Goal: Task Accomplishment & Management: Complete application form

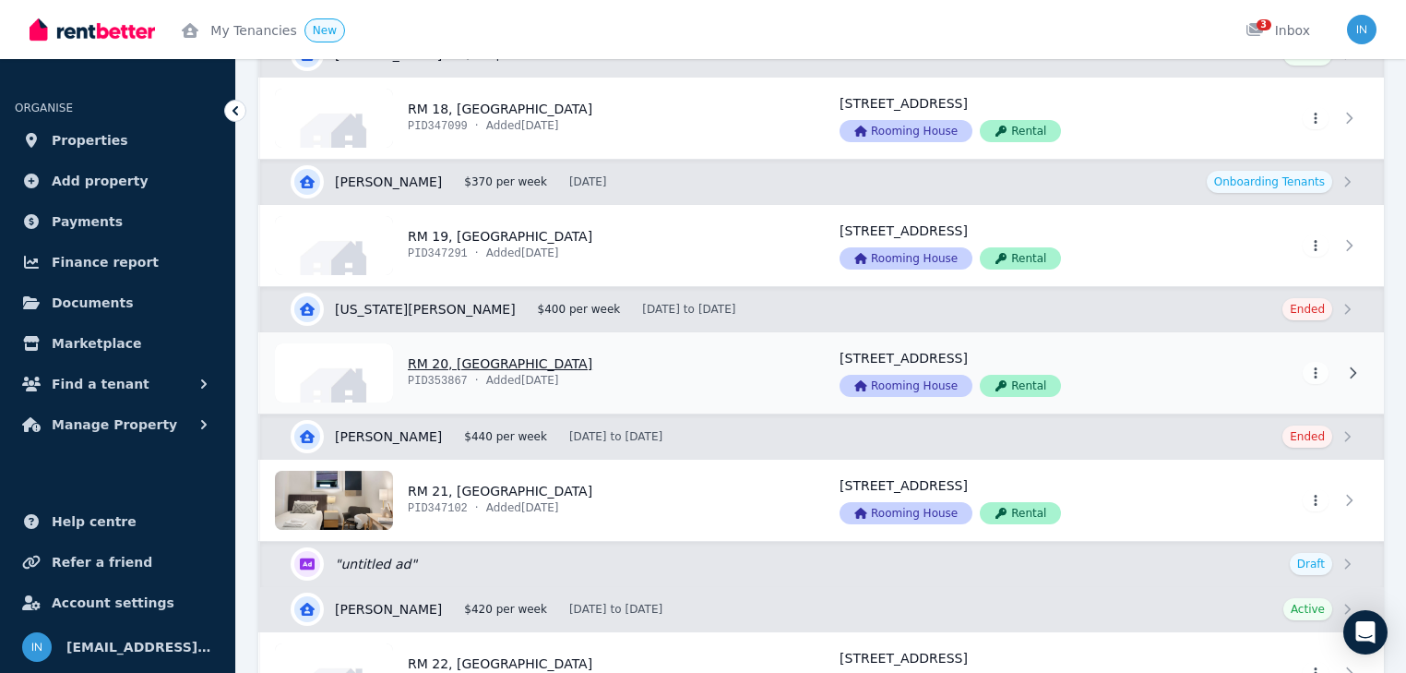
scroll to position [3175, 0]
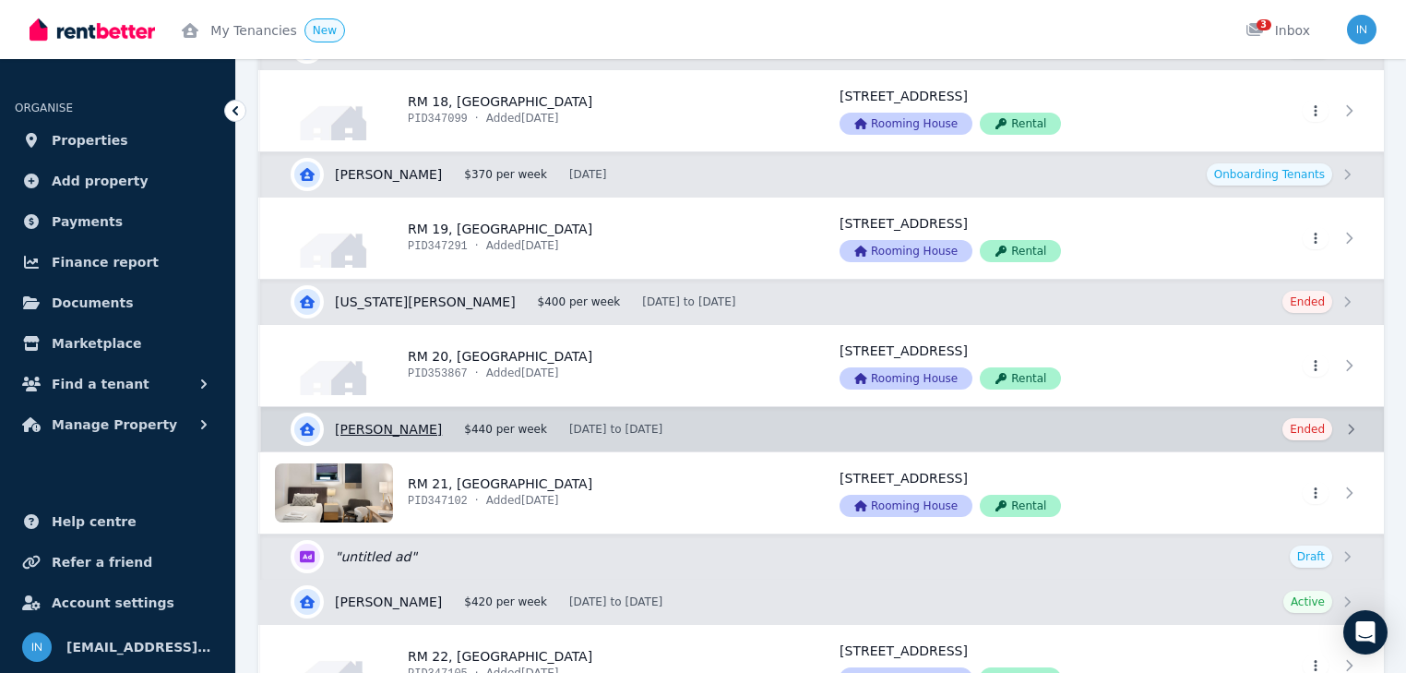
click at [416, 418] on link "View details for [PERSON_NAME]" at bounding box center [822, 429] width 1123 height 44
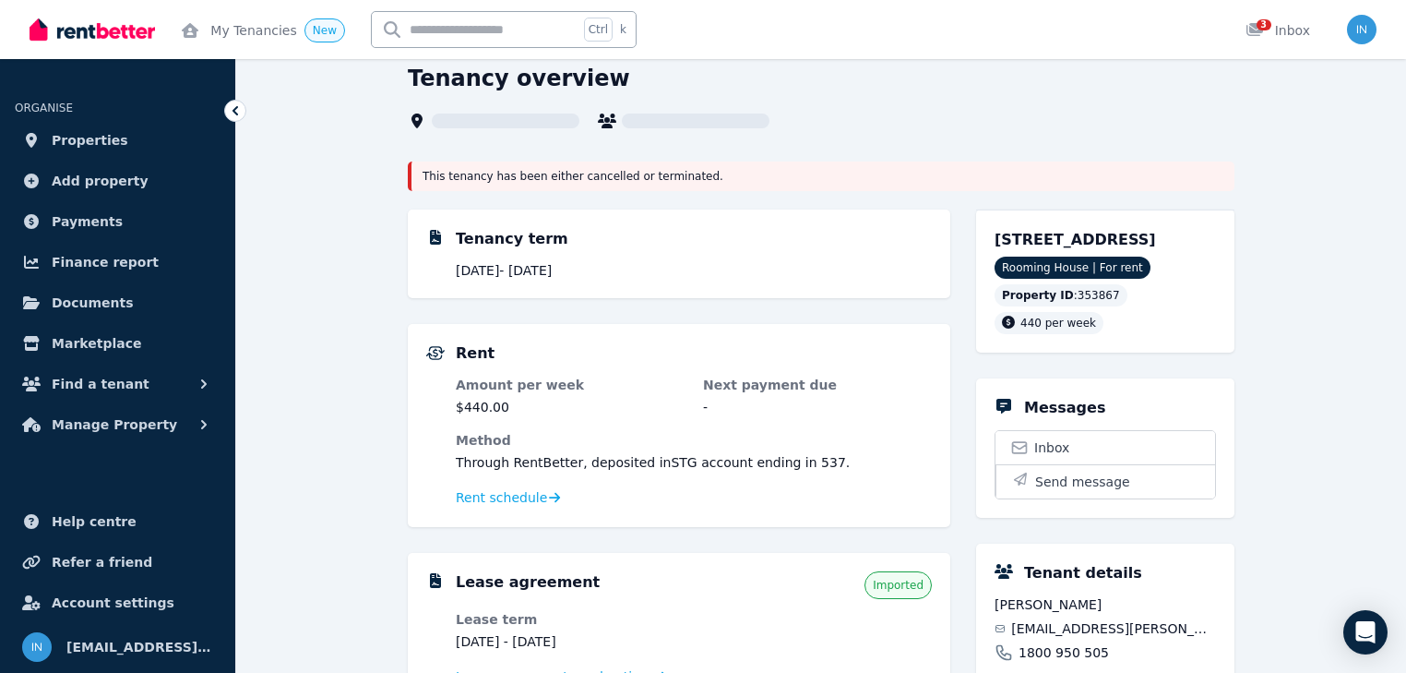
scroll to position [221, 0]
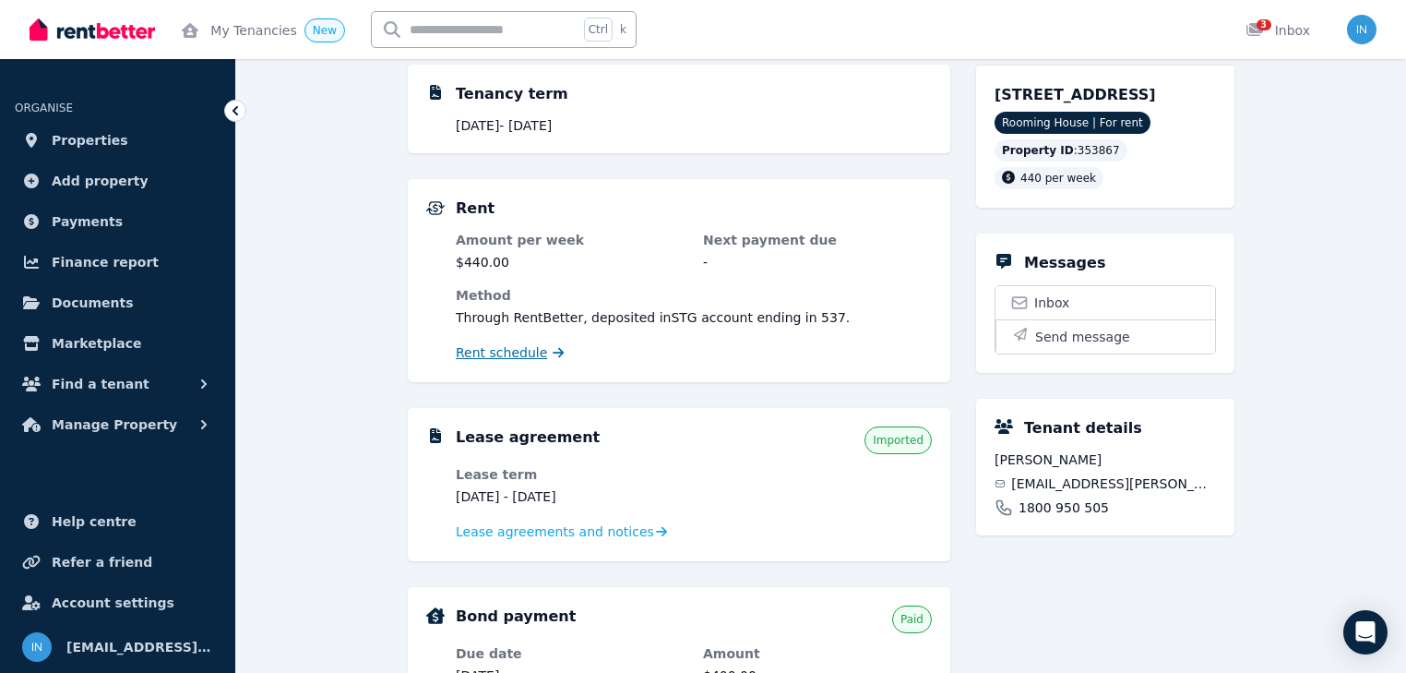
click at [496, 357] on span "Rent schedule" at bounding box center [501, 352] width 91 height 18
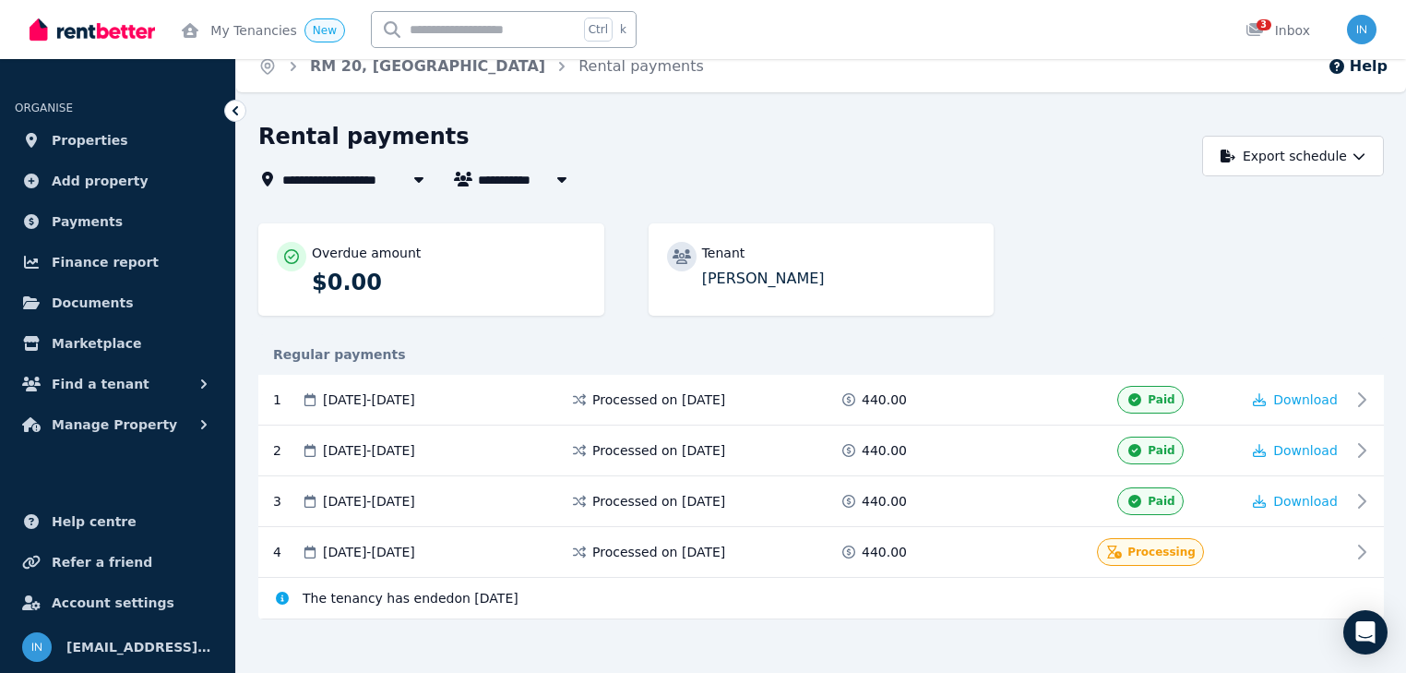
scroll to position [30, 0]
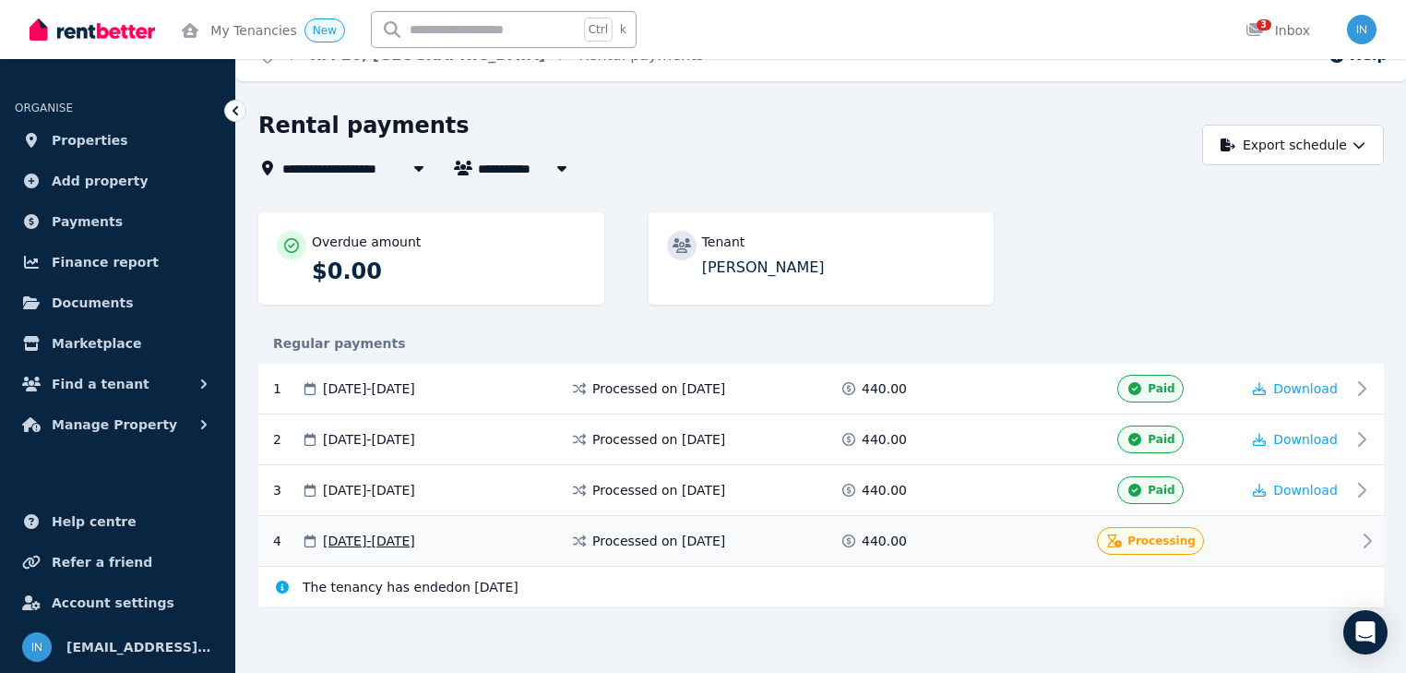
click at [1365, 539] on icon at bounding box center [1368, 541] width 22 height 22
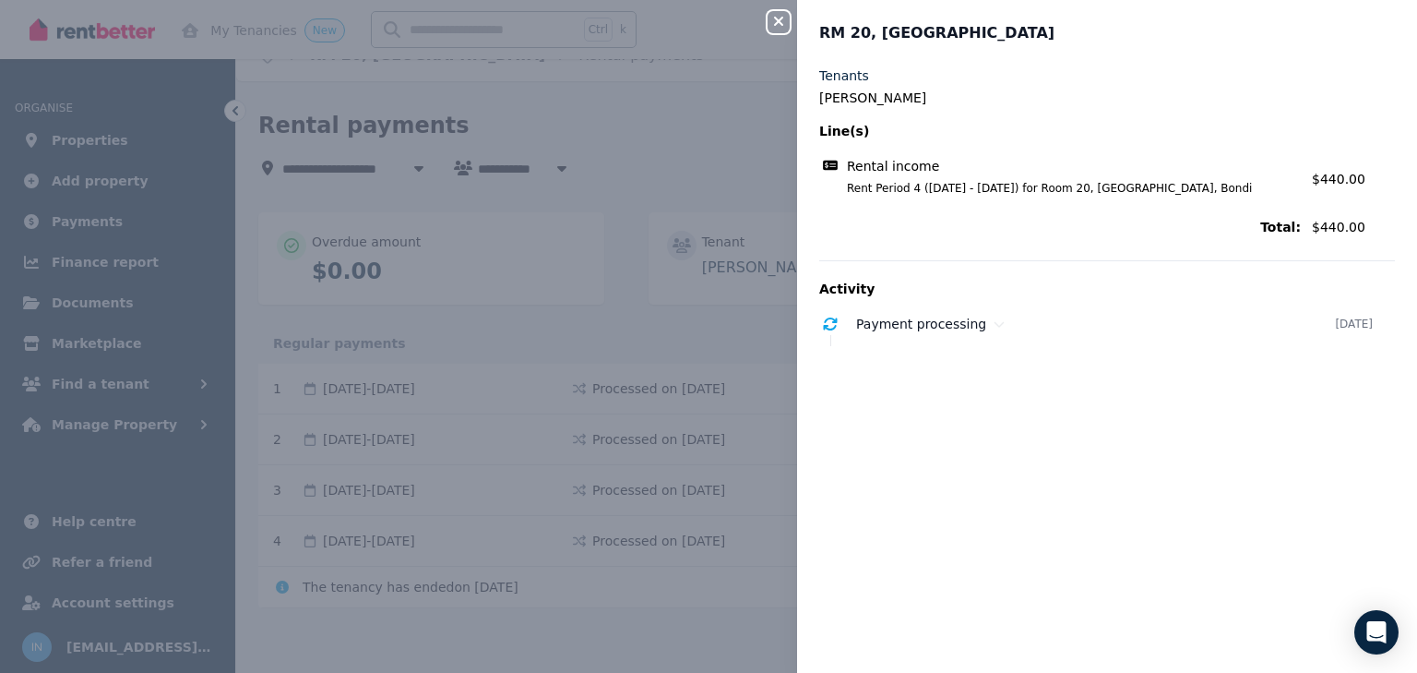
click at [779, 18] on icon "button" at bounding box center [779, 21] width 22 height 15
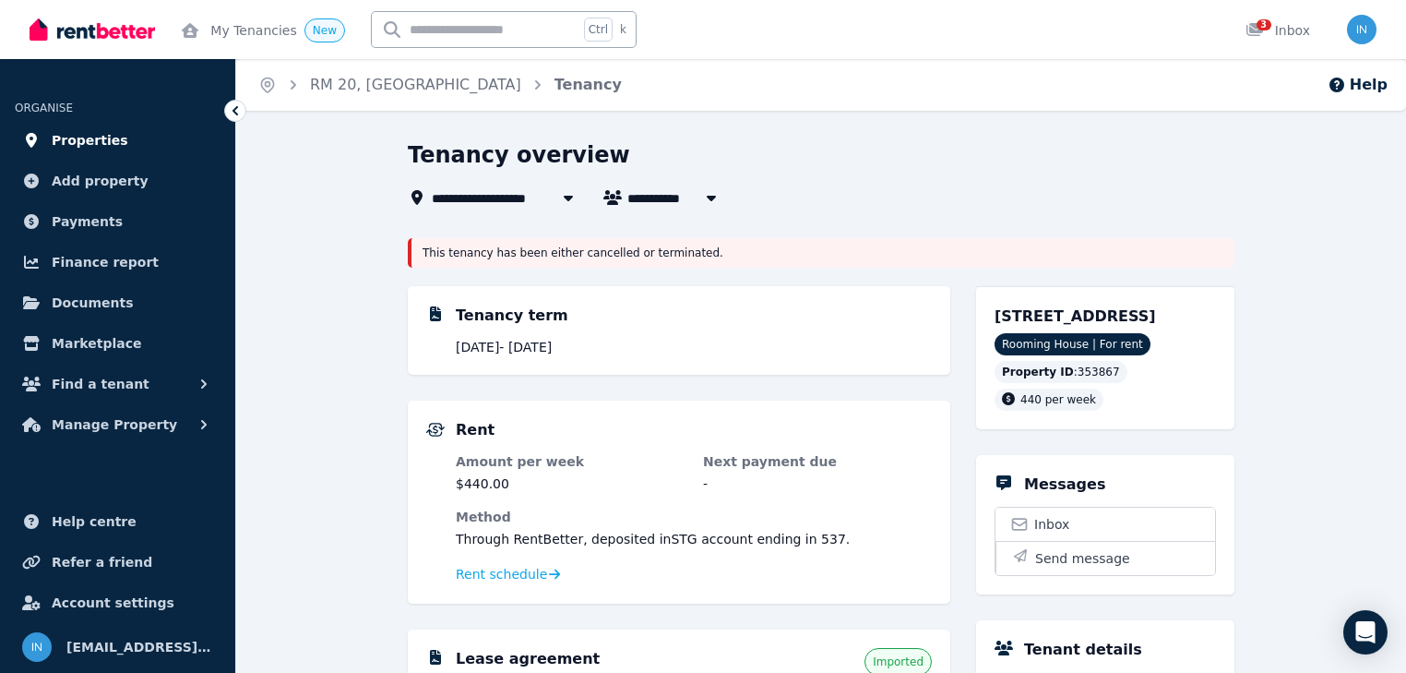
click at [96, 140] on span "Properties" at bounding box center [90, 140] width 77 height 22
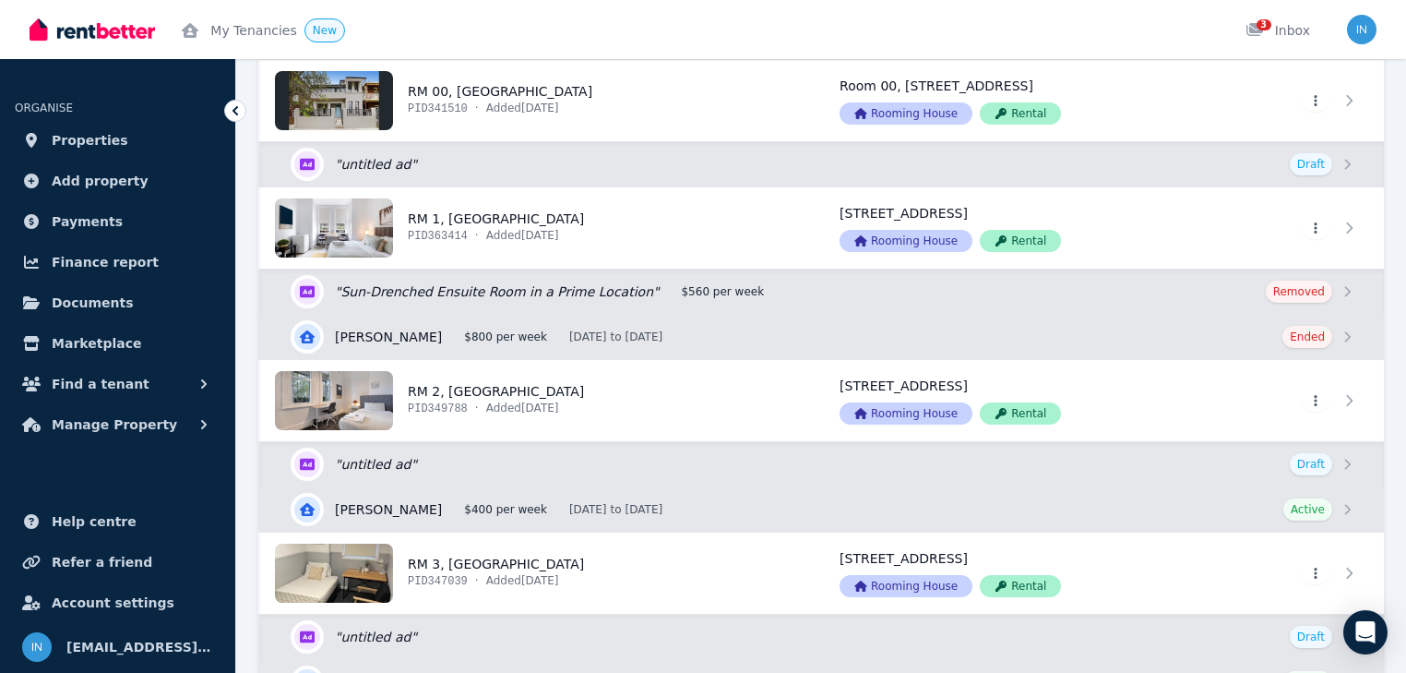
scroll to position [221, 0]
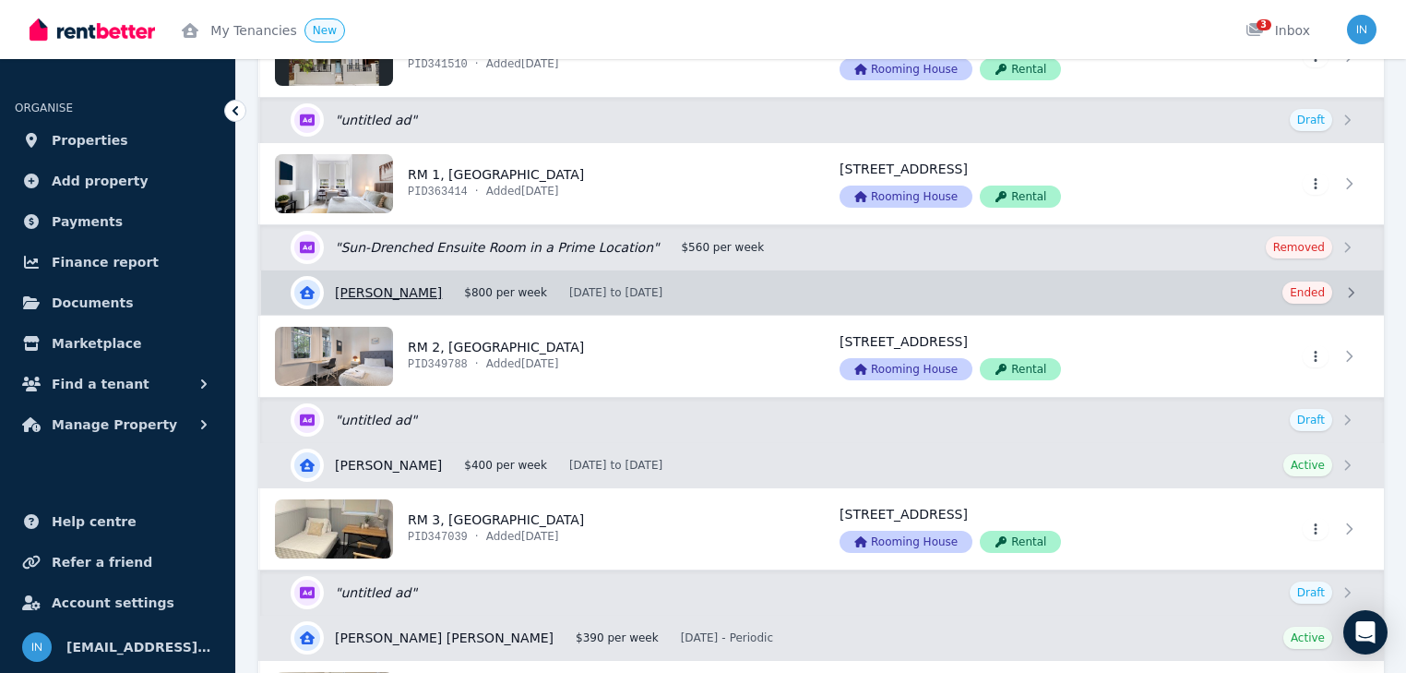
click at [543, 292] on link "View details for [PERSON_NAME]" at bounding box center [822, 292] width 1123 height 44
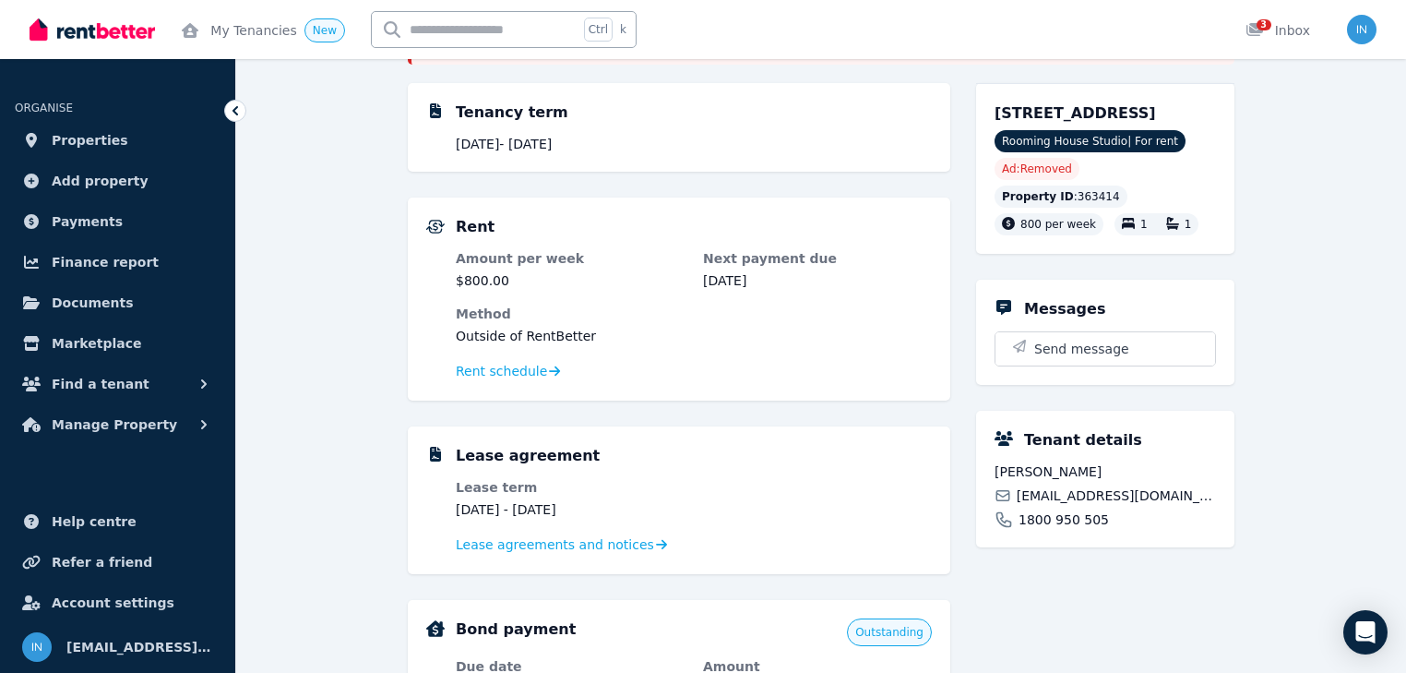
scroll to position [221, 0]
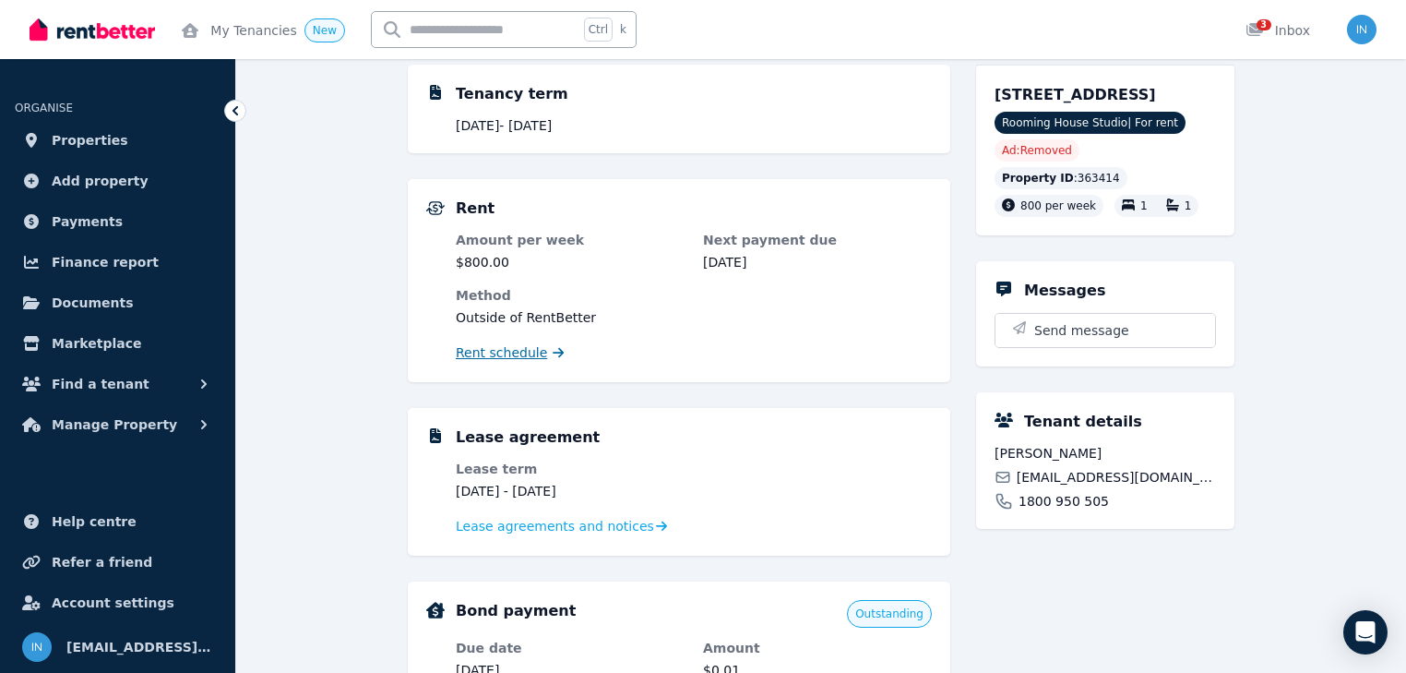
click at [535, 354] on span "Rent schedule" at bounding box center [501, 352] width 91 height 18
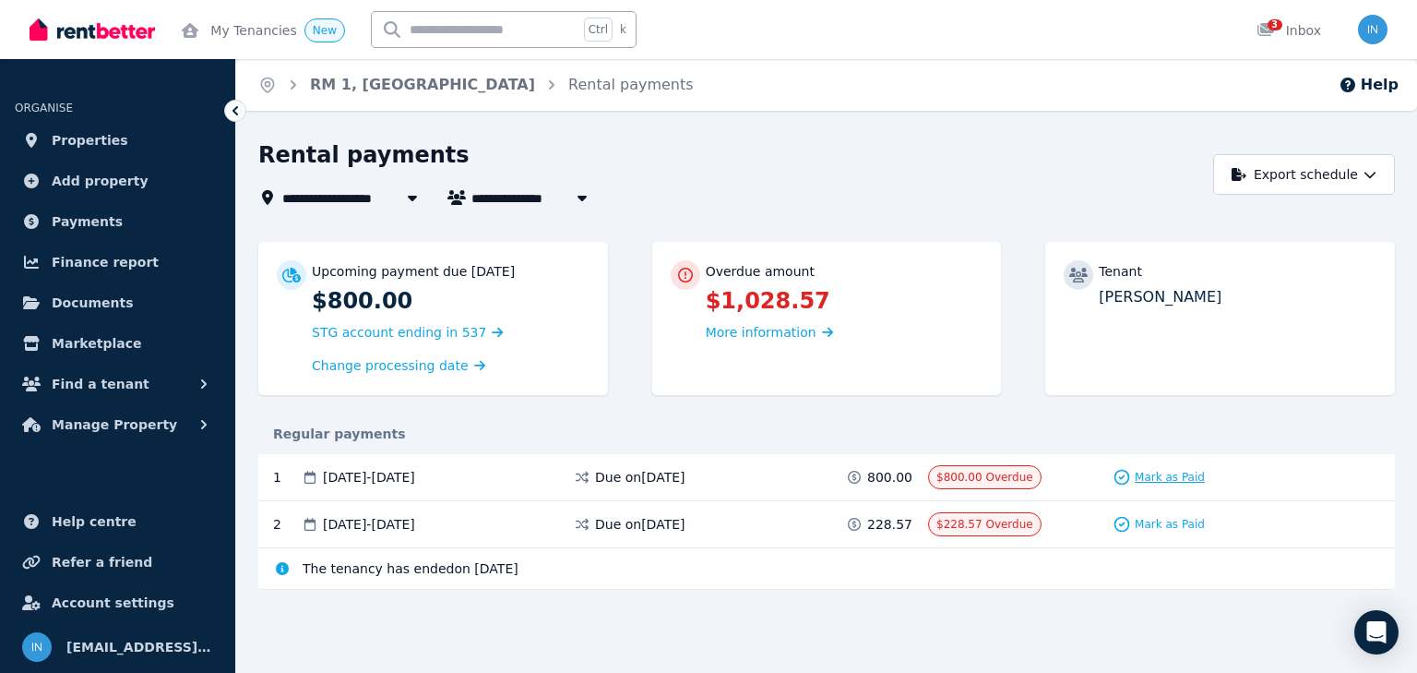
click at [1150, 476] on span "Mark as Paid" at bounding box center [1170, 477] width 70 height 15
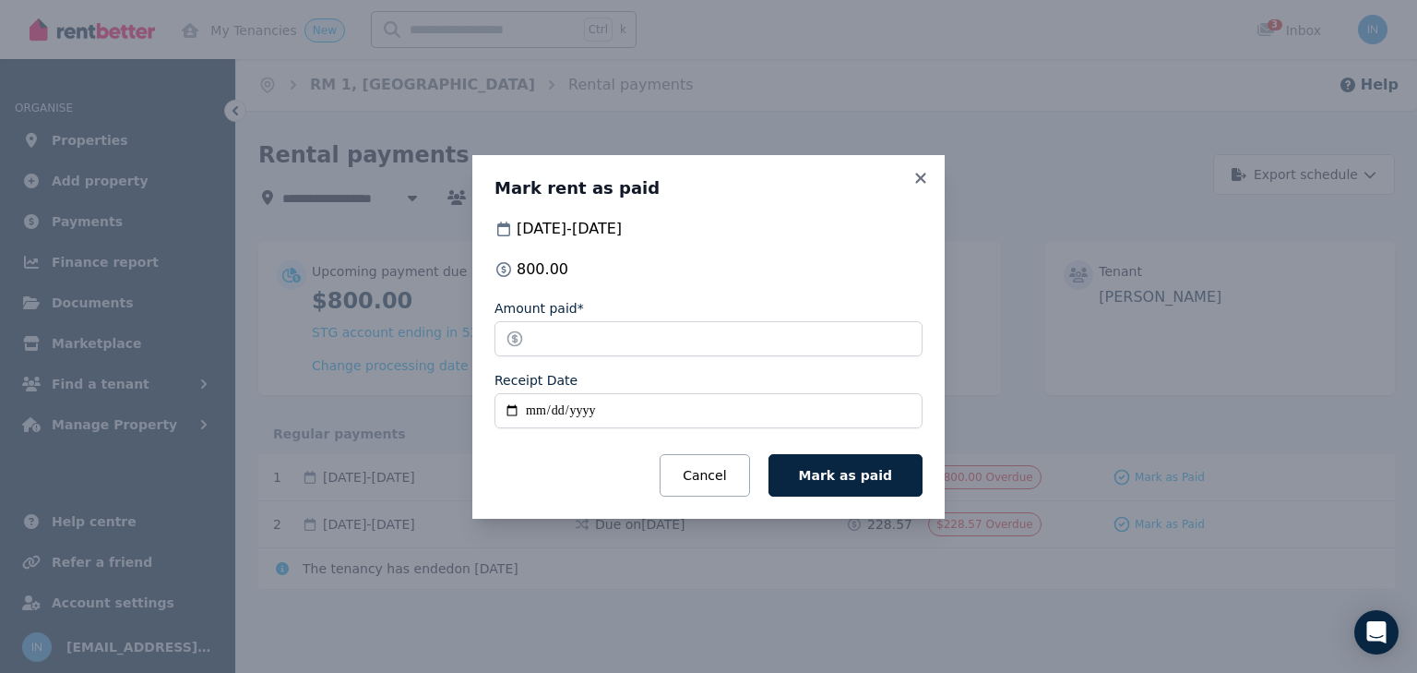
click at [538, 421] on input "Receipt Date" at bounding box center [709, 410] width 428 height 35
type input "**********"
click at [858, 477] on span "Mark as paid" at bounding box center [845, 475] width 93 height 15
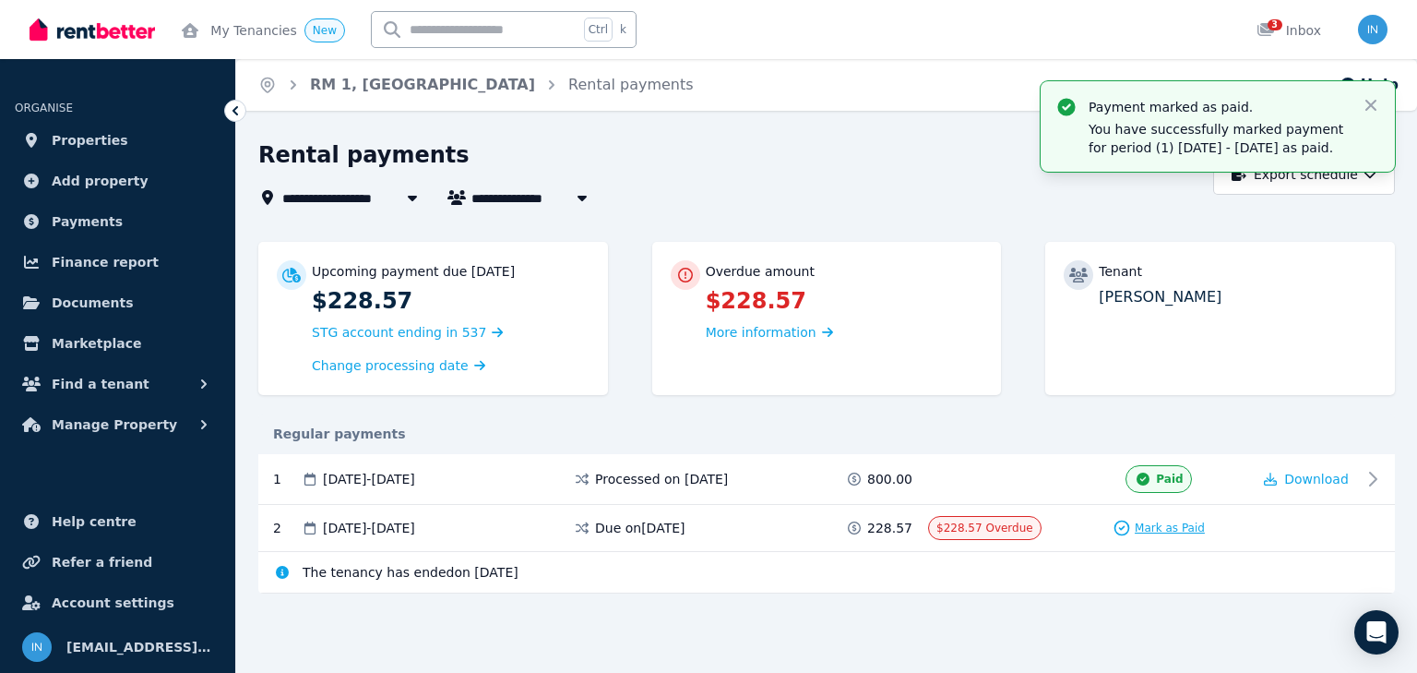
click at [1195, 531] on span "Mark as Paid" at bounding box center [1170, 527] width 70 height 15
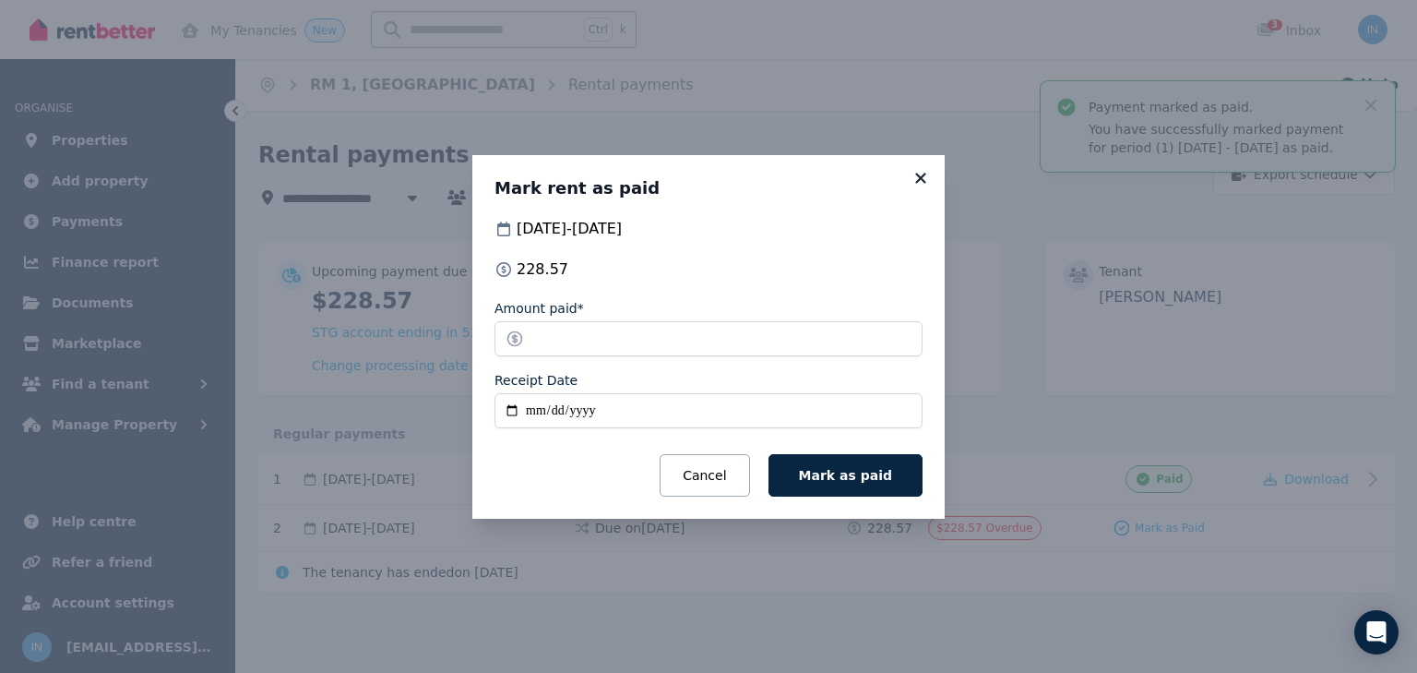
click at [915, 176] on icon at bounding box center [921, 178] width 18 height 17
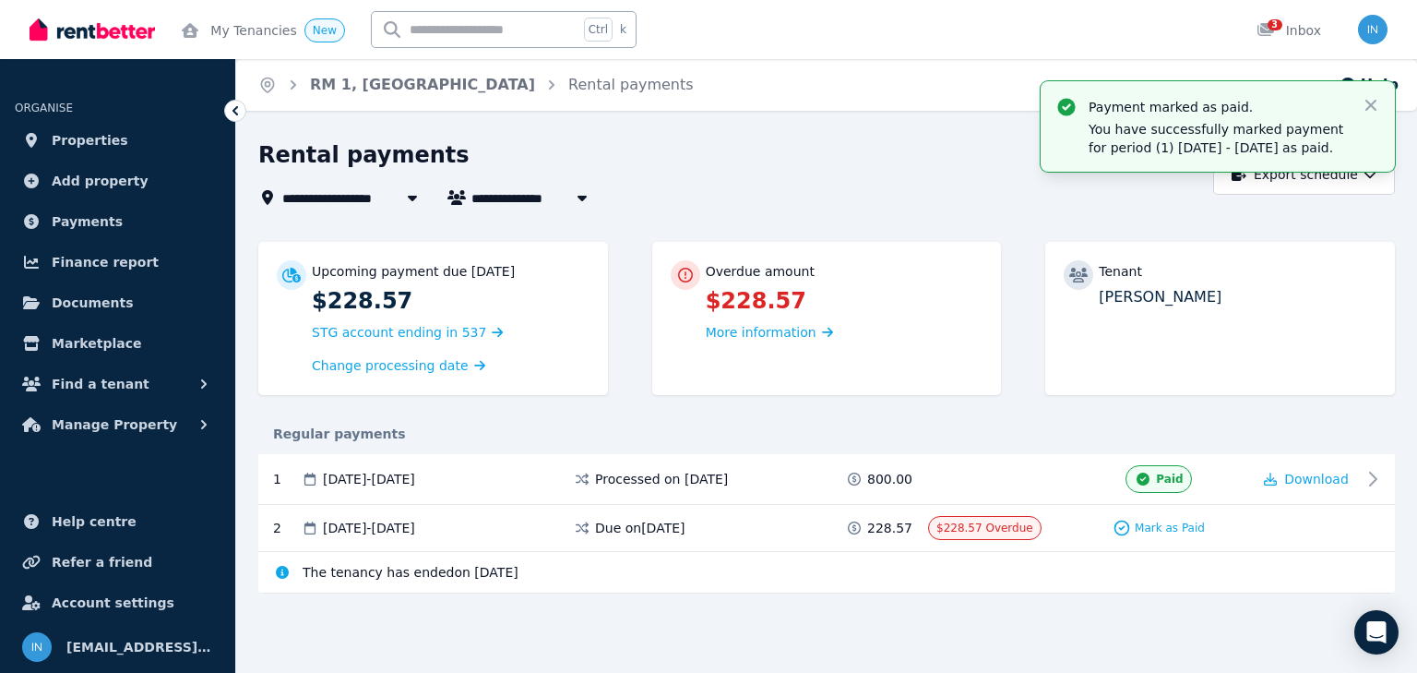
click at [1063, 590] on div "The tenancy has ended on [DATE]" at bounding box center [826, 573] width 1137 height 42
click at [1371, 102] on icon "button" at bounding box center [1371, 105] width 18 height 18
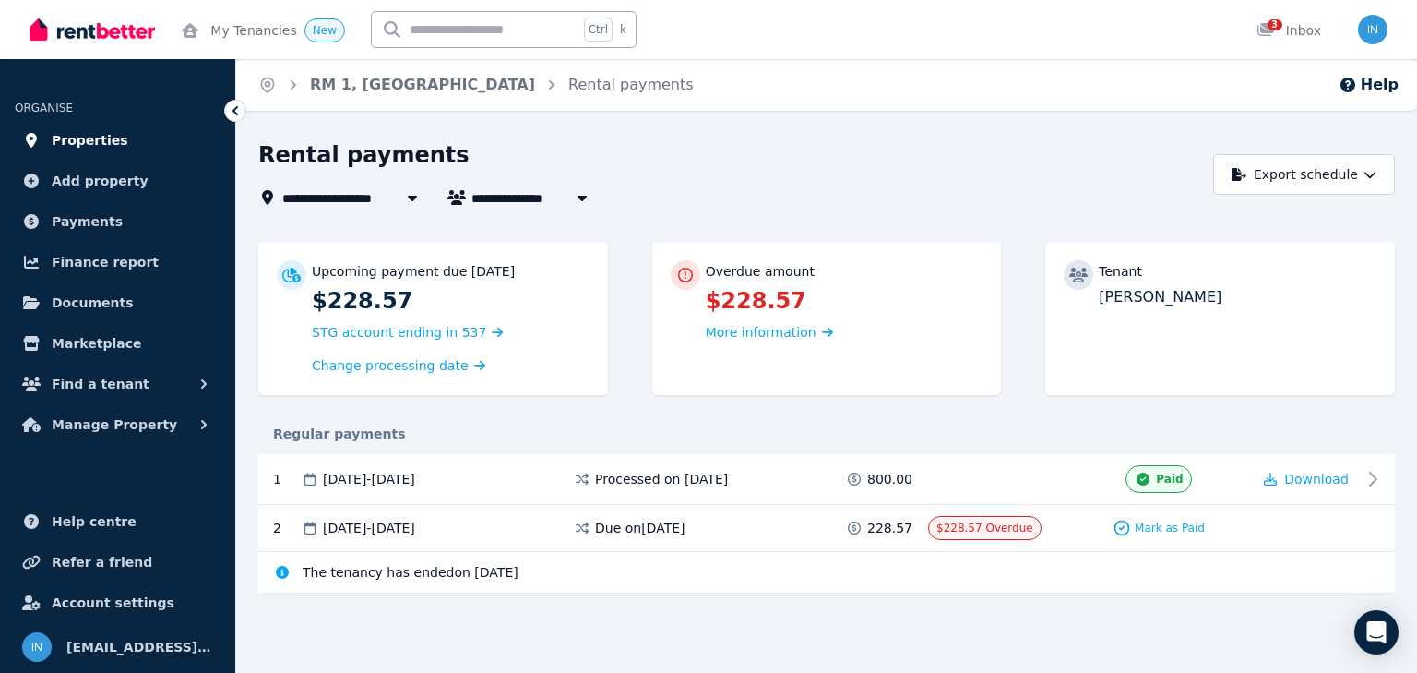
click at [85, 138] on span "Properties" at bounding box center [90, 140] width 77 height 22
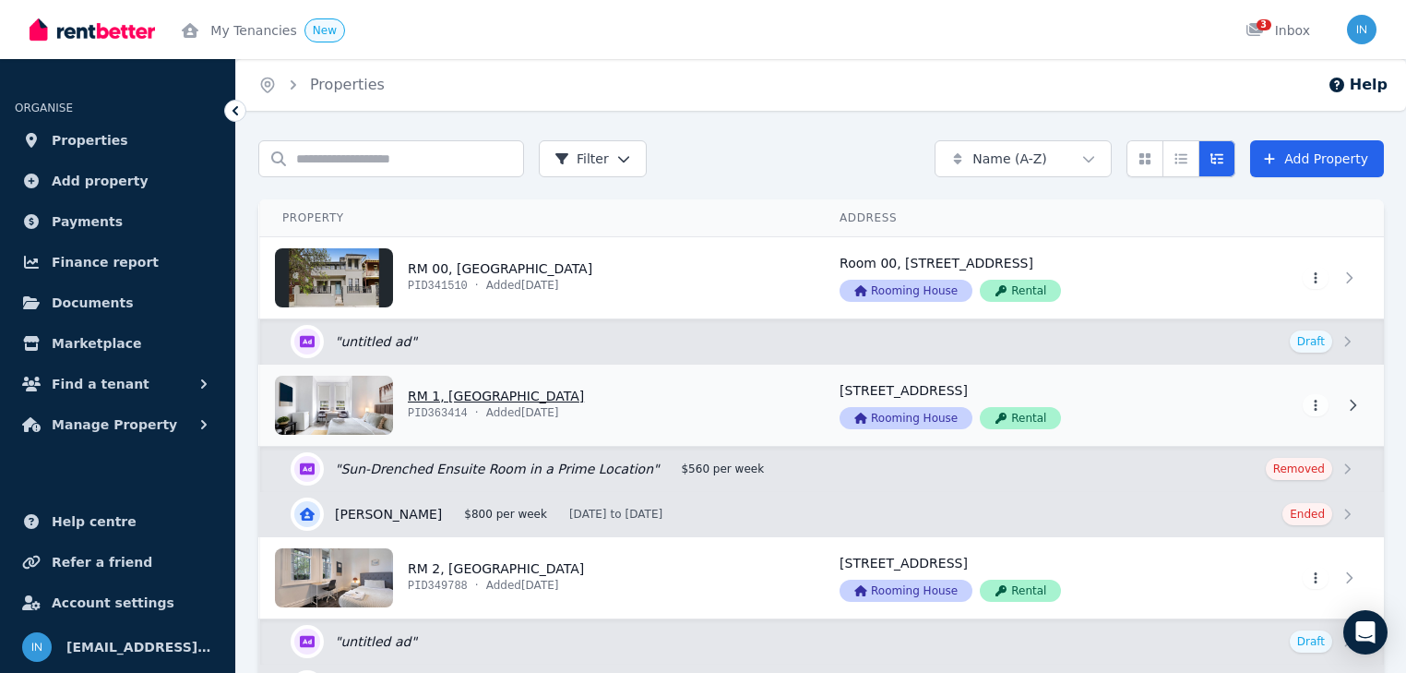
click at [426, 396] on link "View property details" at bounding box center [538, 405] width 557 height 81
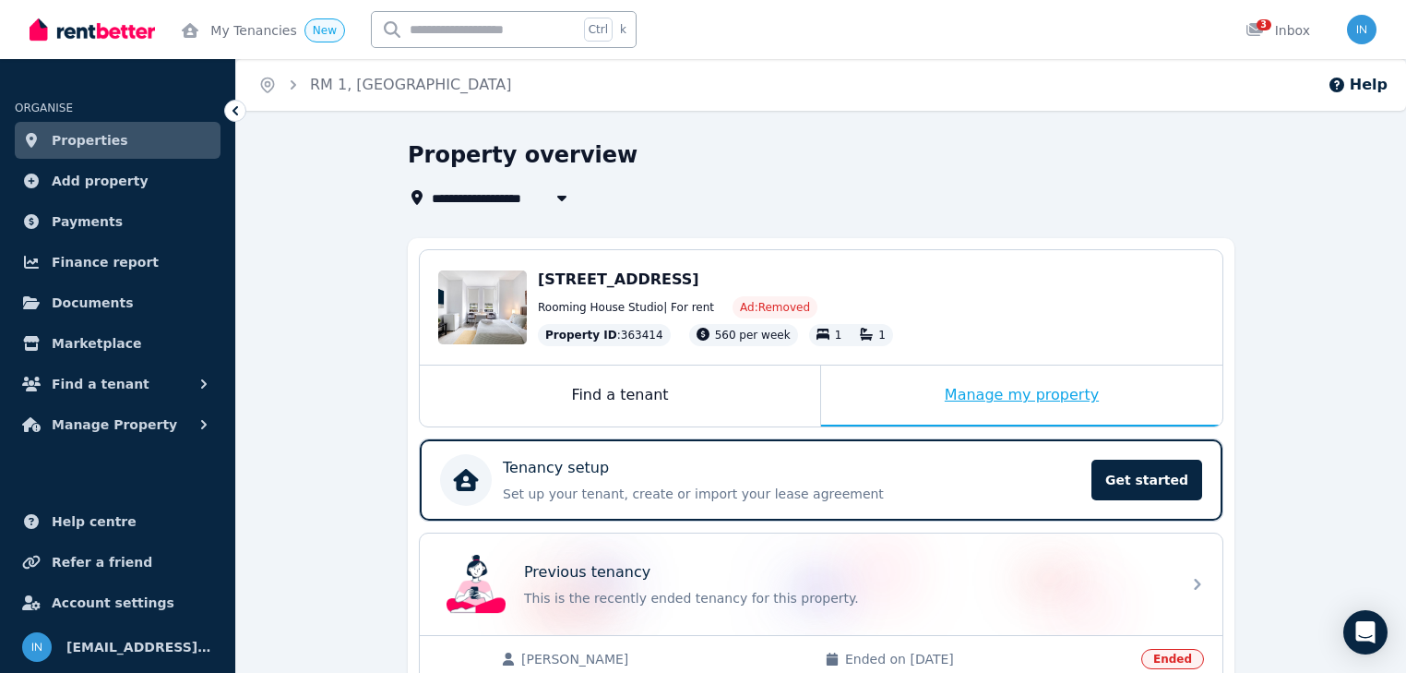
click at [982, 396] on div "Manage my property" at bounding box center [1021, 395] width 401 height 61
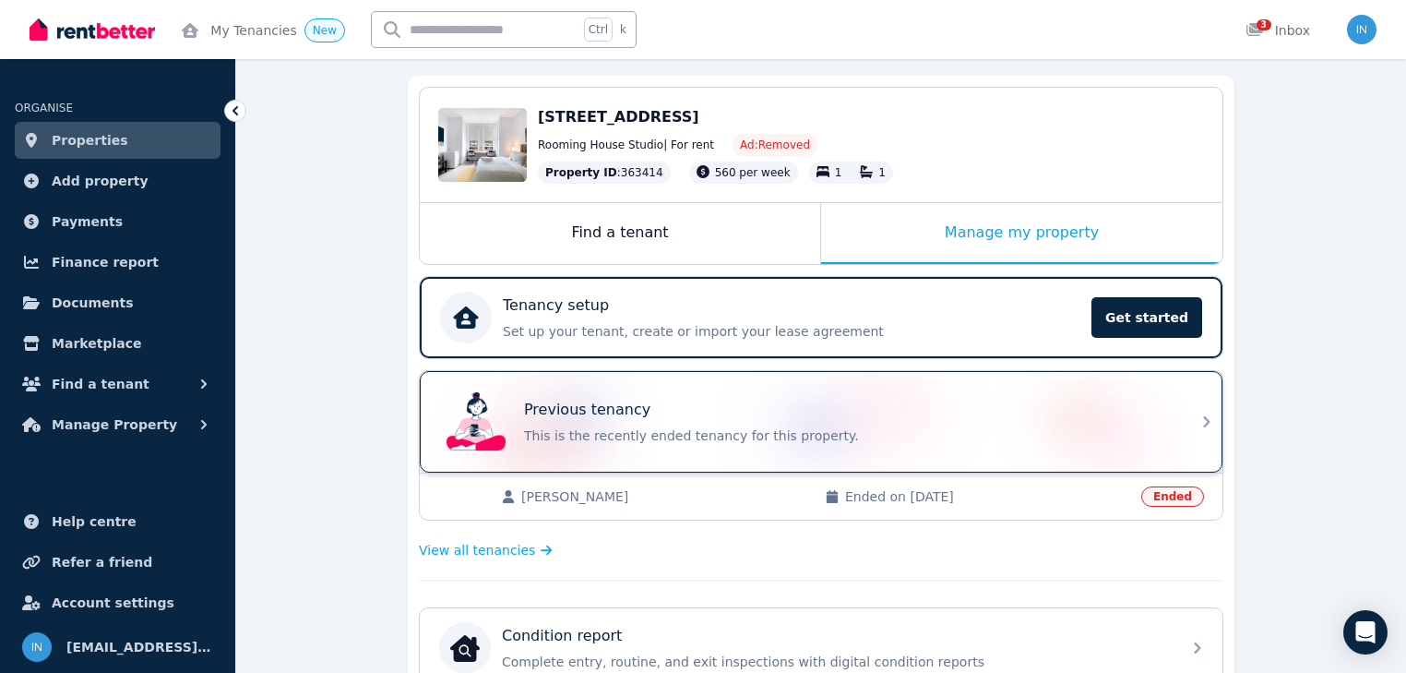
scroll to position [221, 0]
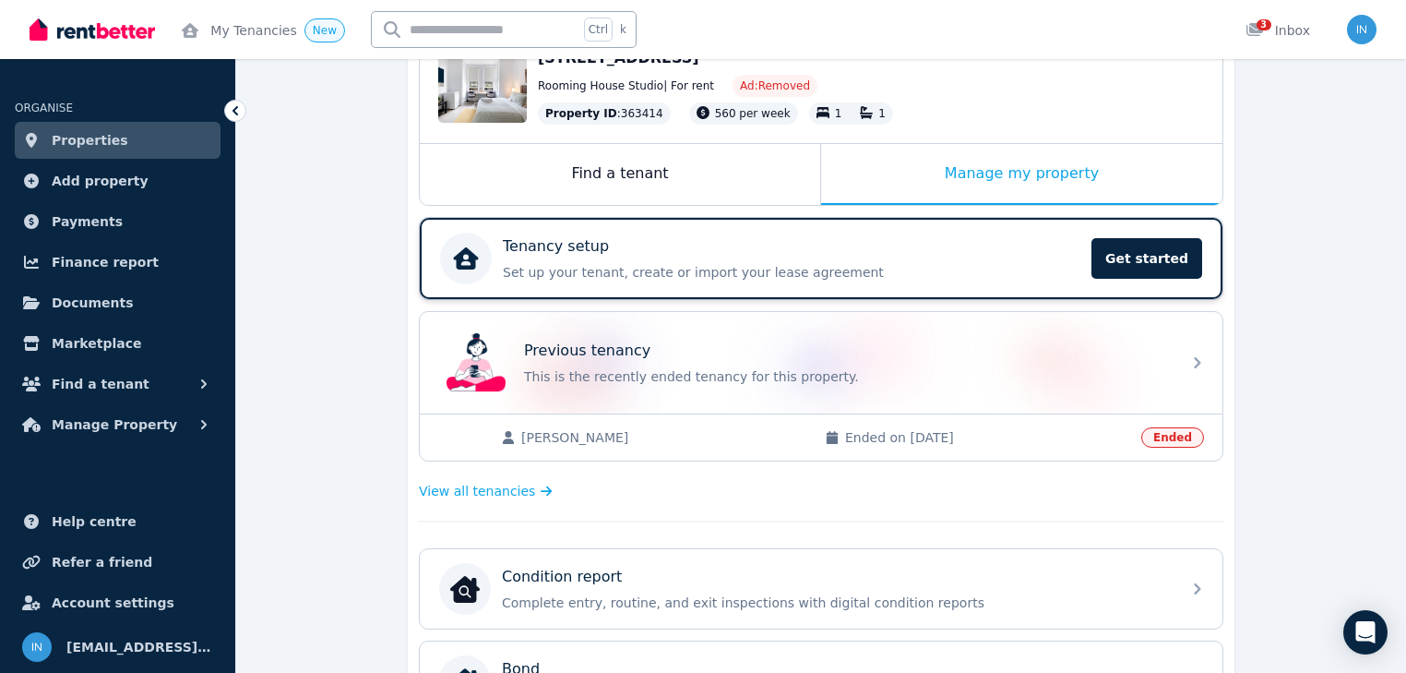
click at [584, 245] on p "Tenancy setup" at bounding box center [556, 246] width 106 height 22
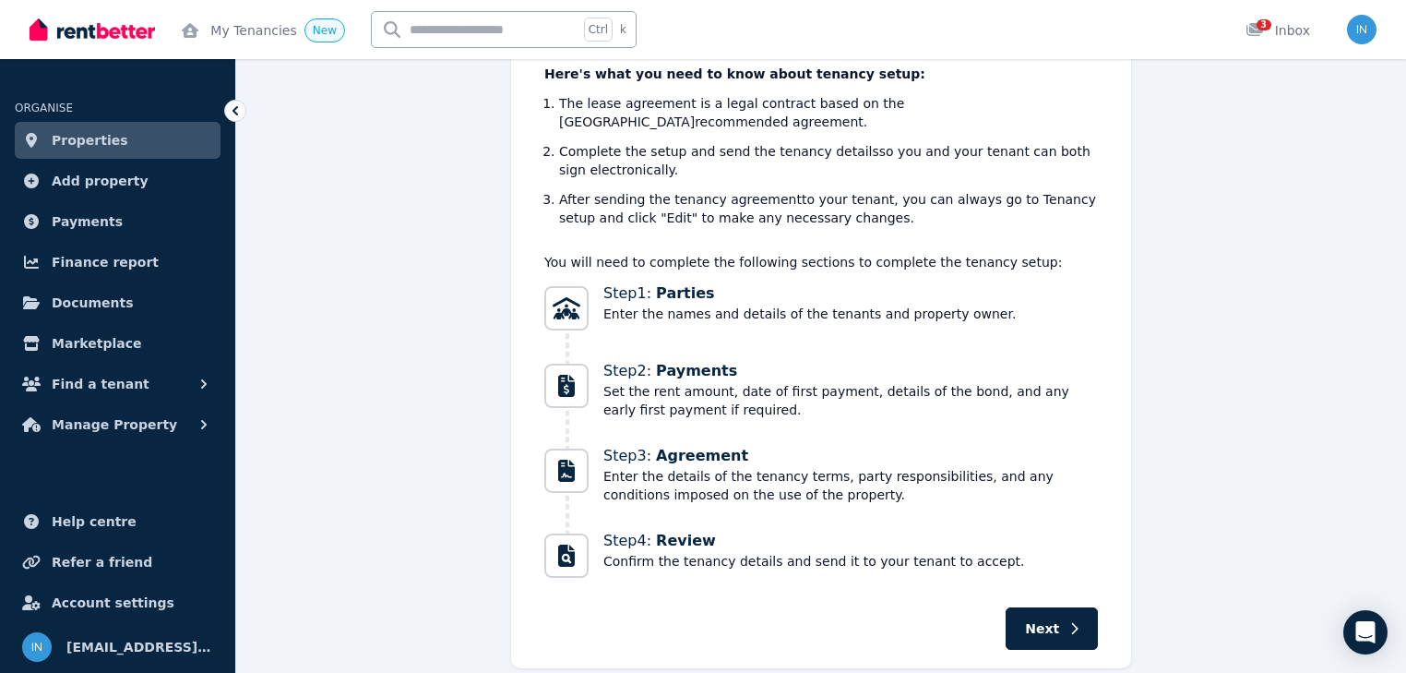
scroll to position [221, 0]
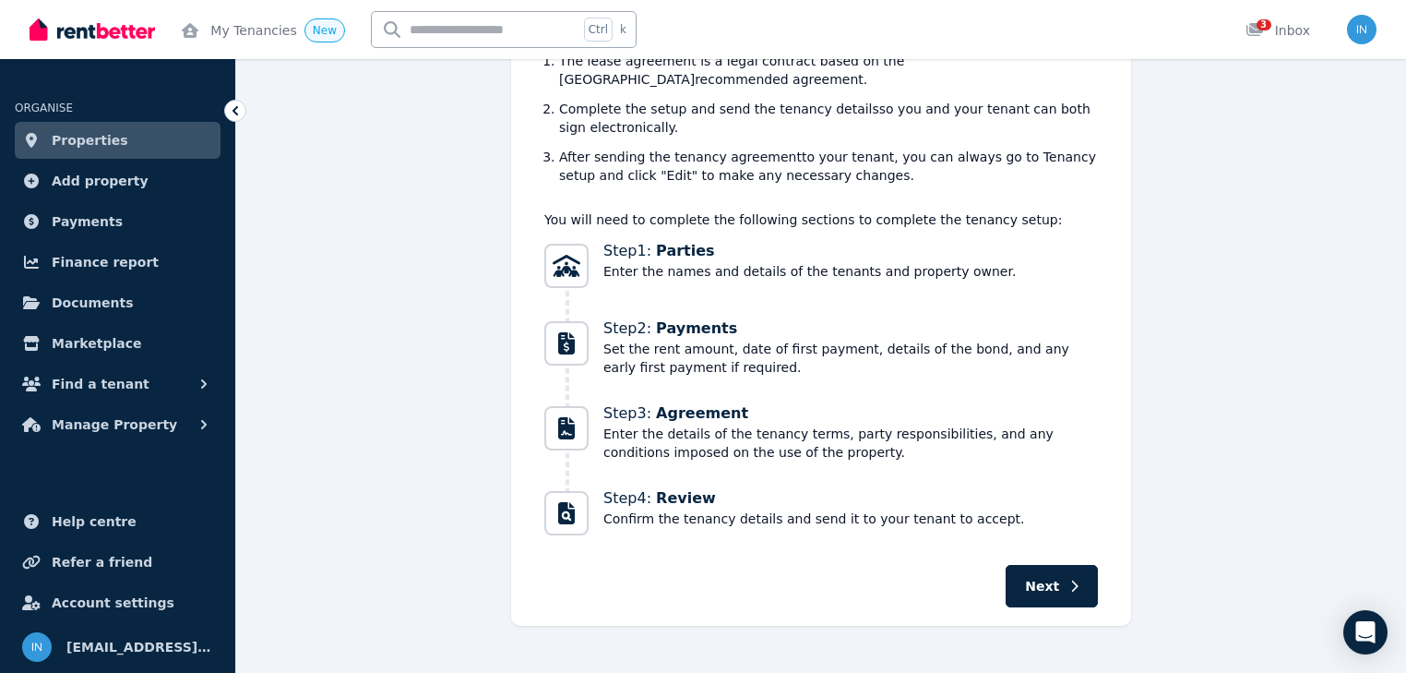
click at [574, 502] on icon "Progress" at bounding box center [566, 513] width 17 height 22
click at [1074, 580] on icon "button" at bounding box center [1075, 585] width 6 height 11
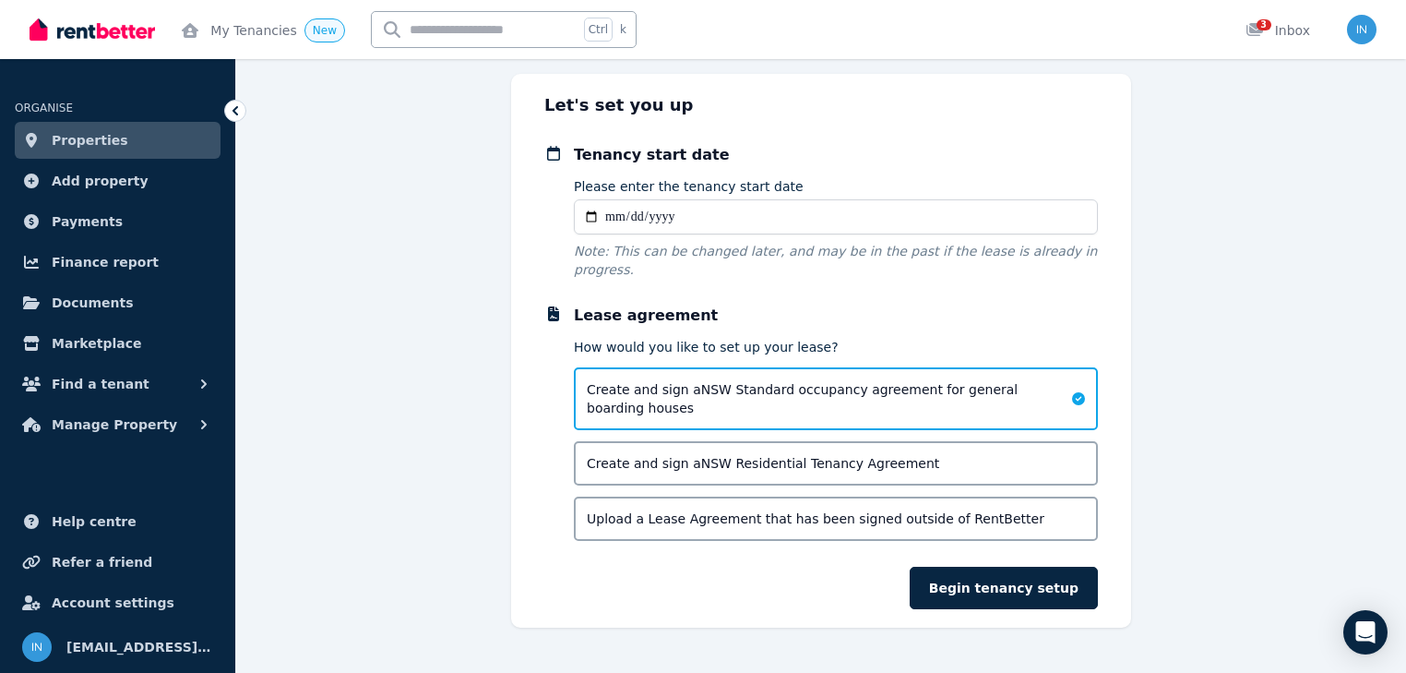
click at [613, 214] on input "Please enter the tenancy start date" at bounding box center [836, 216] width 524 height 35
click at [616, 216] on input "Please enter the tenancy start date" at bounding box center [836, 216] width 524 height 35
type input "**********"
click at [893, 509] on span "Upload a Lease Agreement that has been signed outside of RentBetter" at bounding box center [816, 518] width 458 height 18
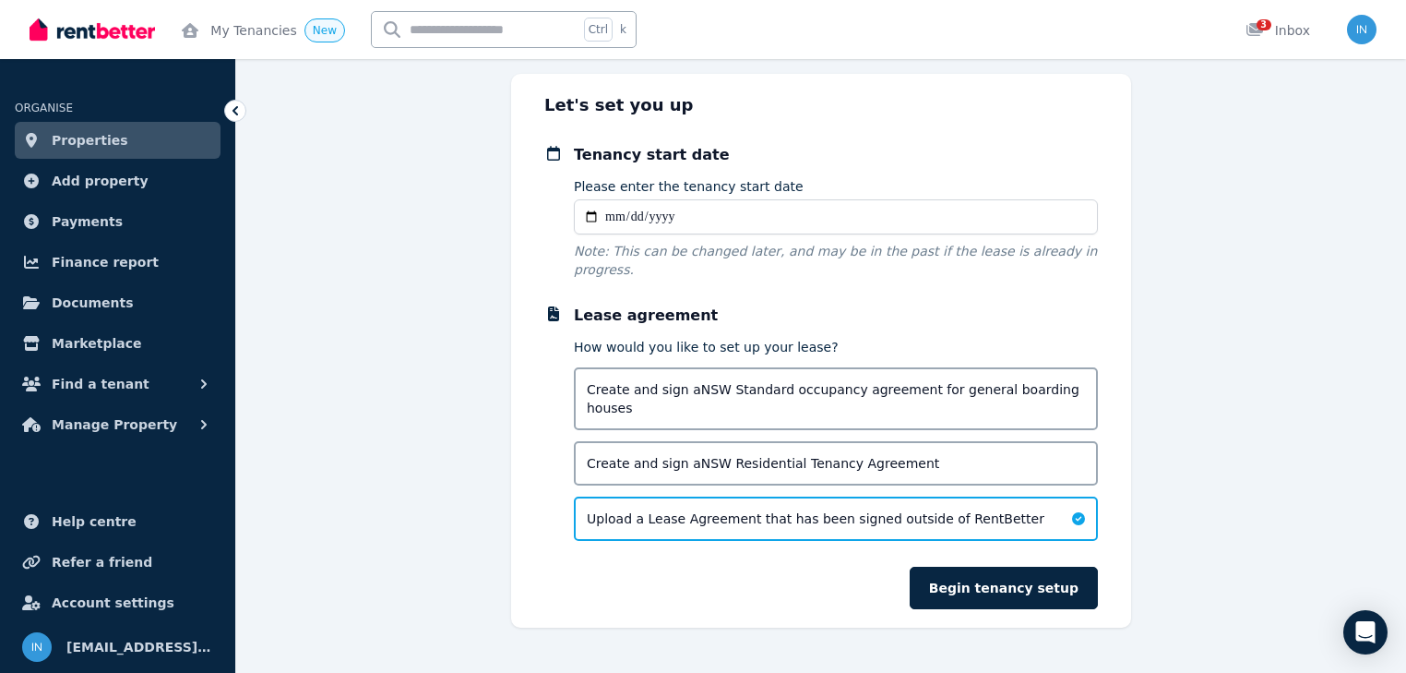
scroll to position [81, 0]
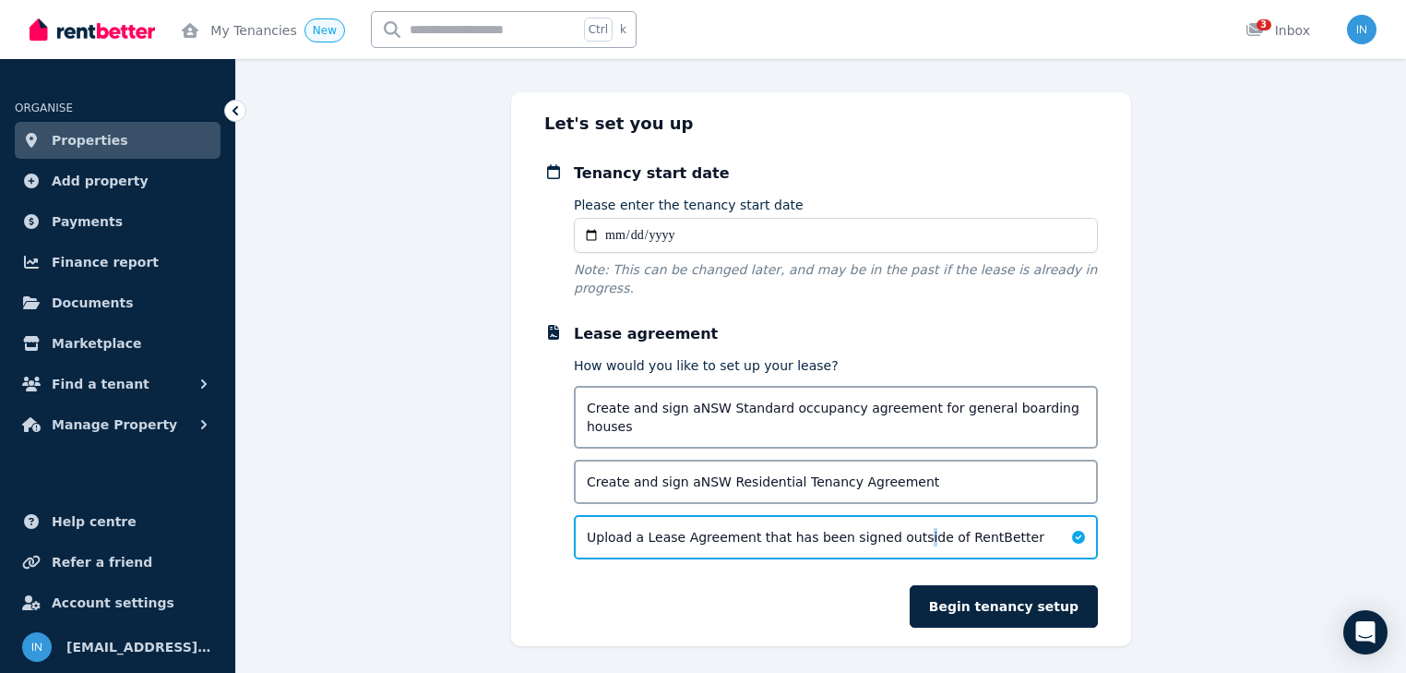
click at [1016, 585] on button "Begin tenancy setup" at bounding box center [1004, 606] width 188 height 42
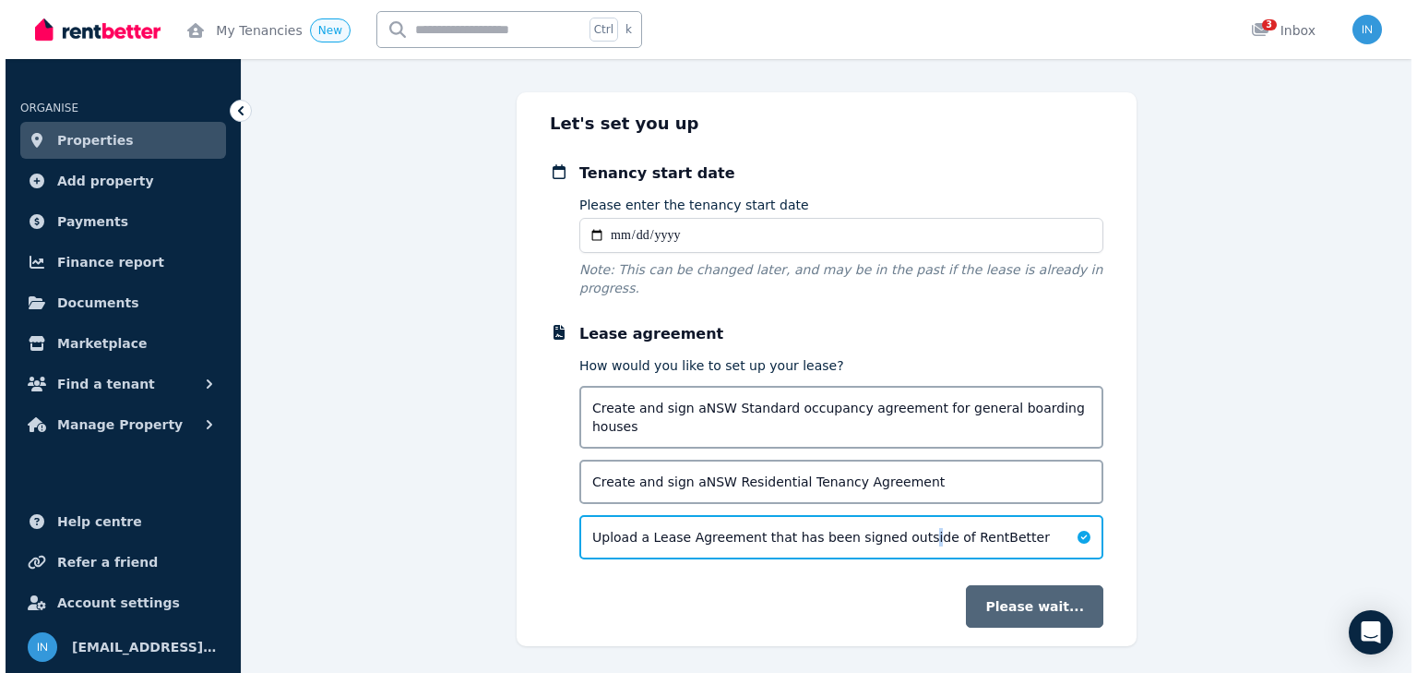
scroll to position [0, 0]
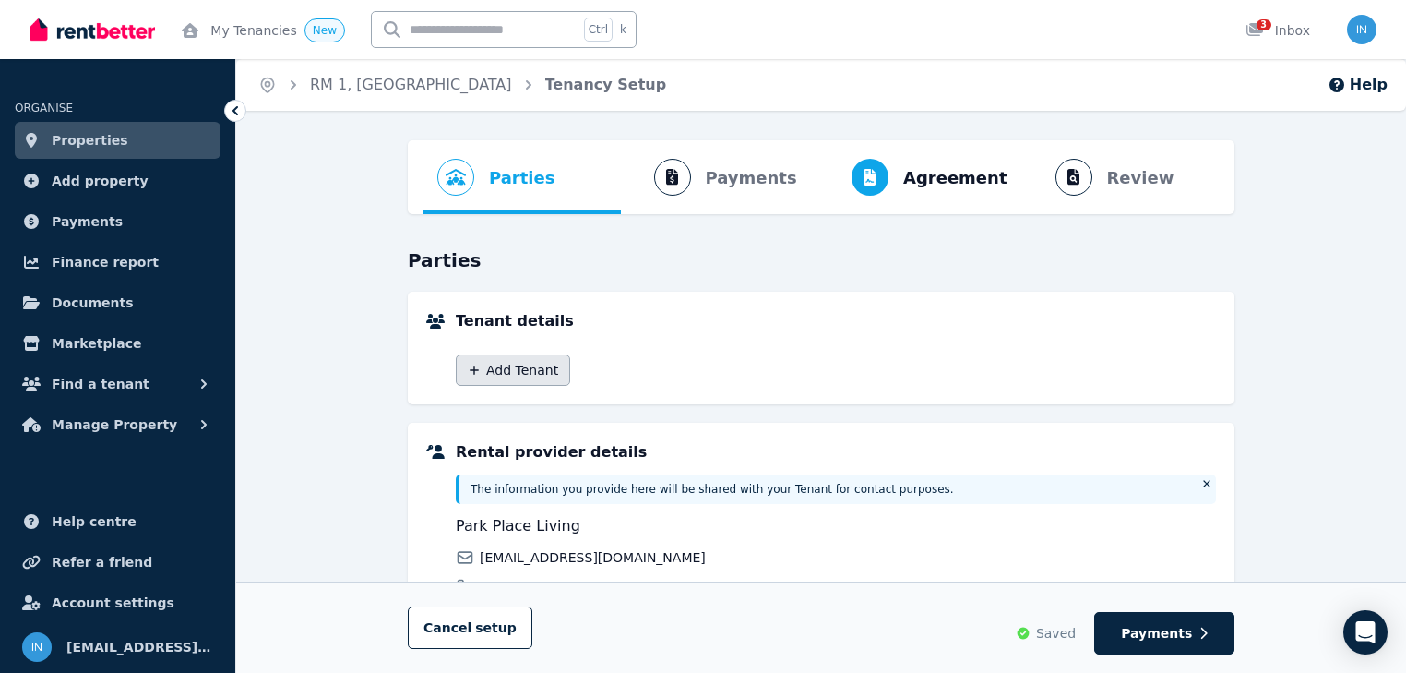
click at [503, 365] on button "Add Tenant" at bounding box center [513, 369] width 114 height 31
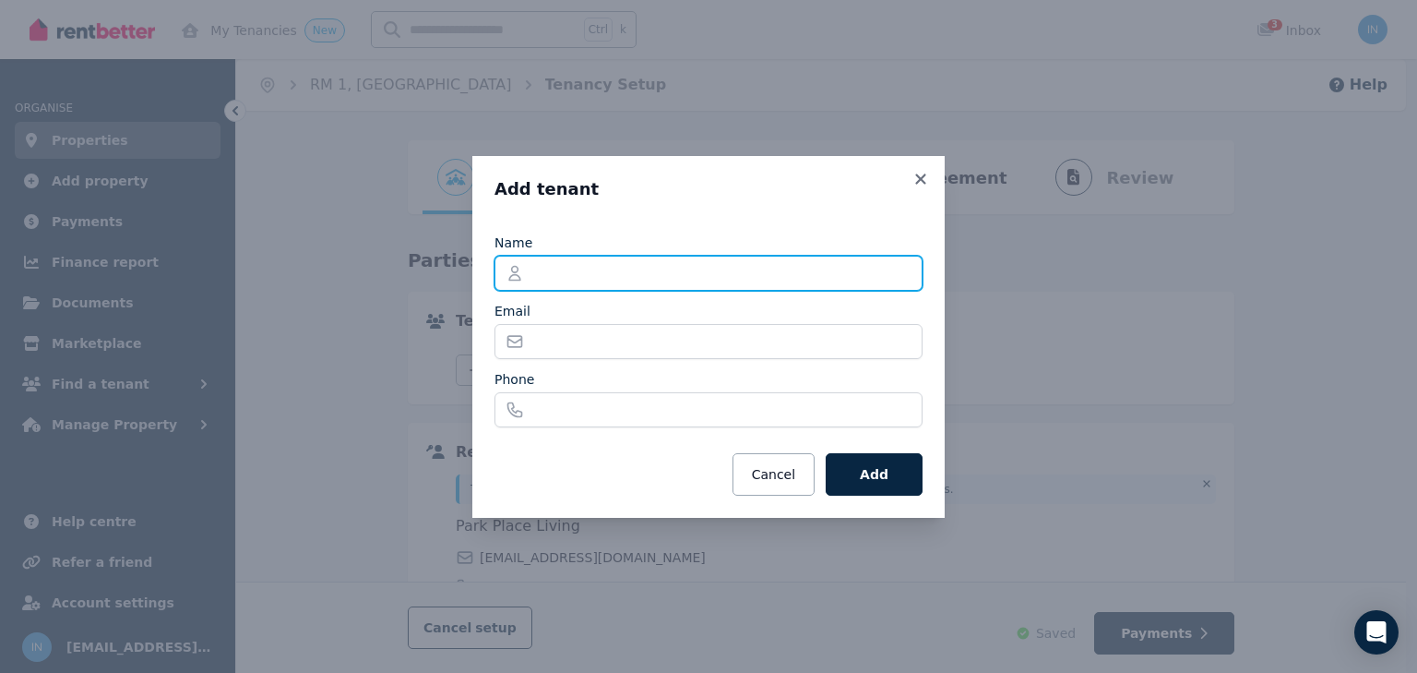
click at [573, 266] on input "Name" at bounding box center [709, 273] width 428 height 35
